Goal: Task Accomplishment & Management: Use online tool/utility

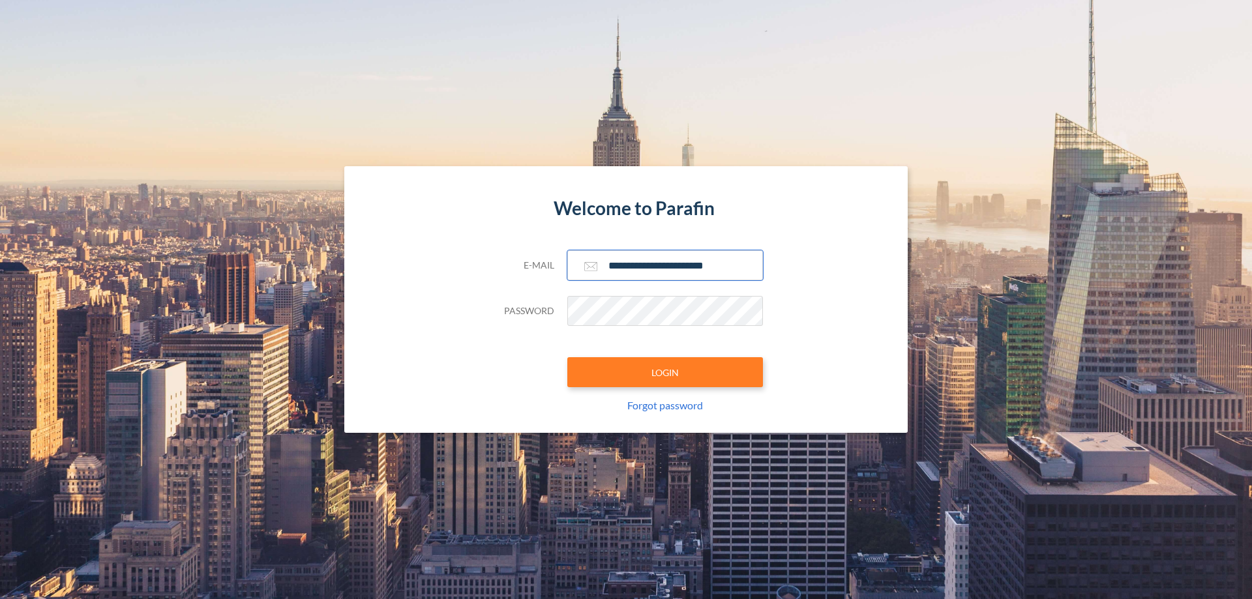
type input "**********"
click at [665, 372] on button "LOGIN" at bounding box center [665, 372] width 196 height 30
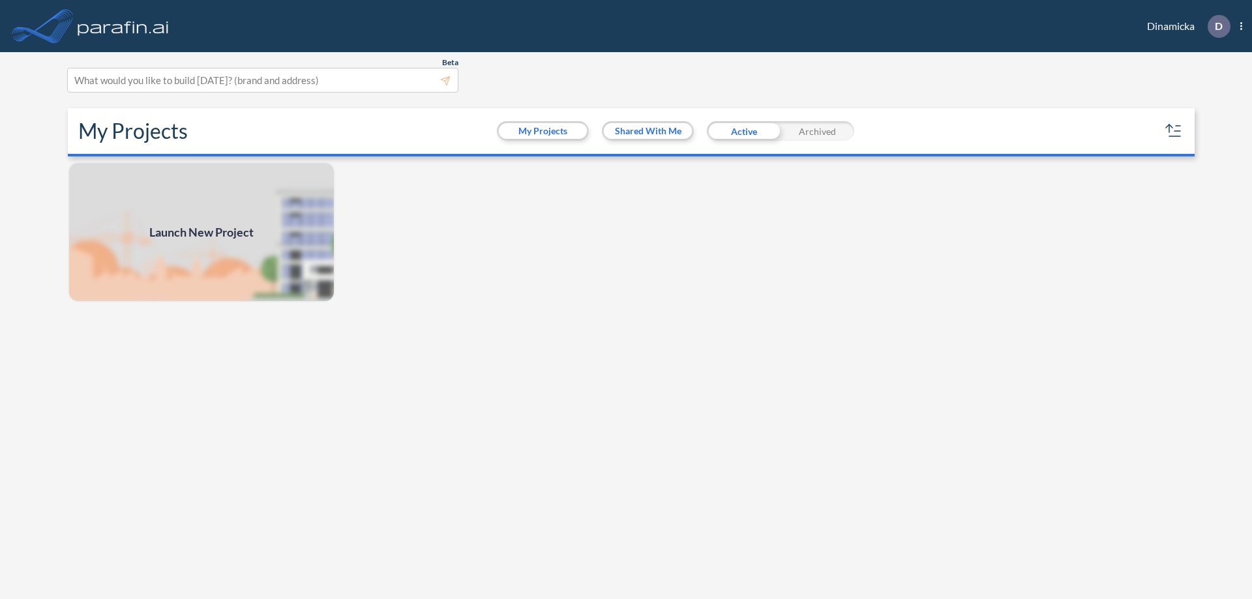
scroll to position [3, 0]
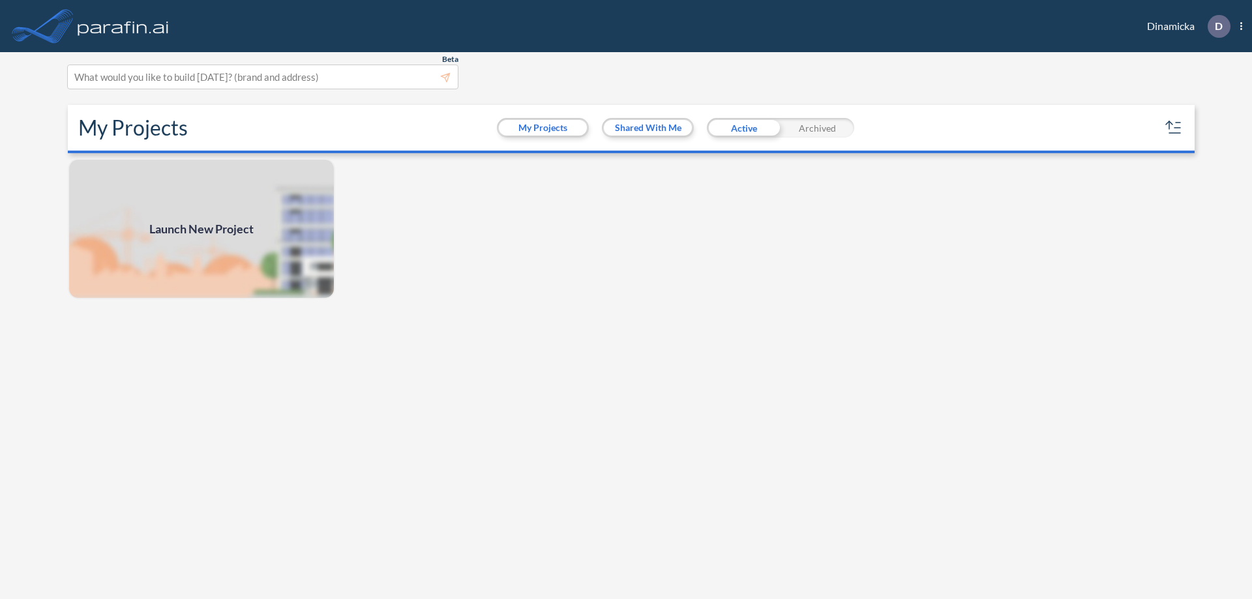
click at [201, 229] on span "Launch New Project" at bounding box center [201, 229] width 104 height 18
